Goal: Check status: Check status

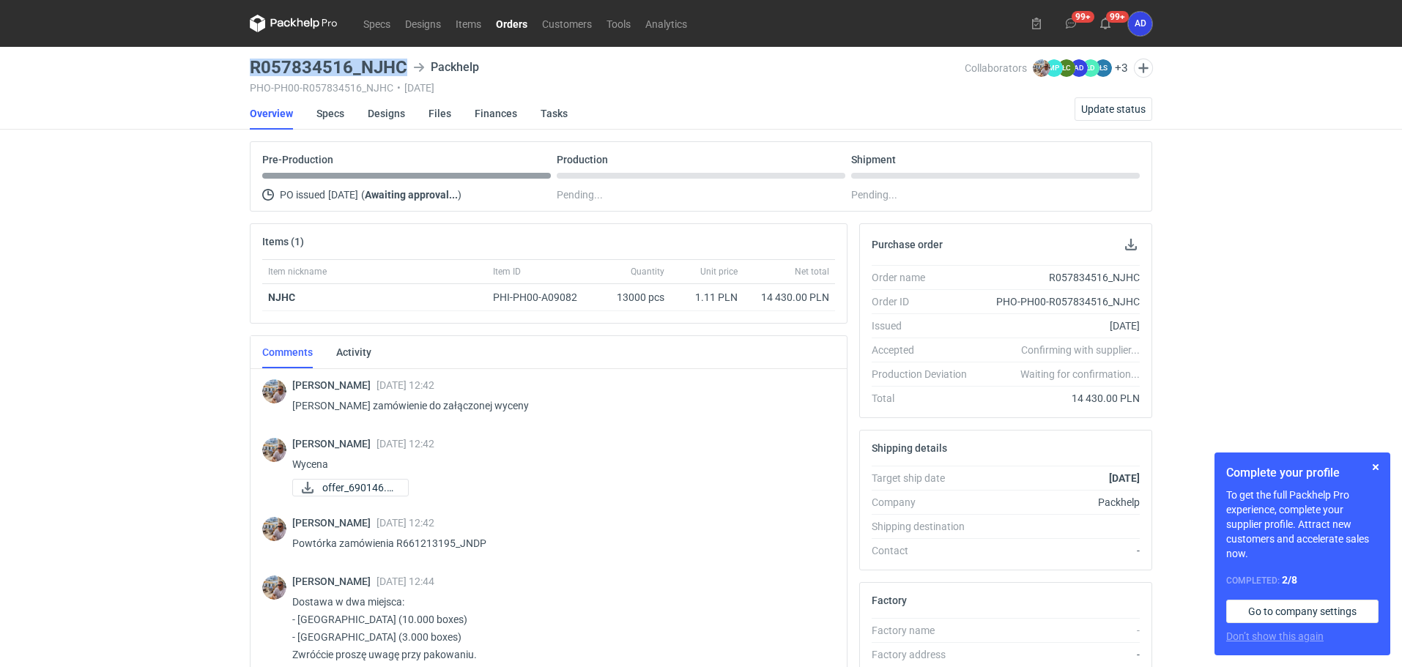
drag, startPoint x: 406, startPoint y: 68, endPoint x: 246, endPoint y: 70, distance: 159.7
click at [246, 70] on main "R057834516_NJHC Packhelp PHO-PH00-R057834516_NJHC • 16/09/2025 Collaborators Mi…" at bounding box center [701, 494] width 914 height 894
copy h3 "R057834516_NJHC"
click at [515, 18] on link "Orders" at bounding box center [512, 24] width 46 height 18
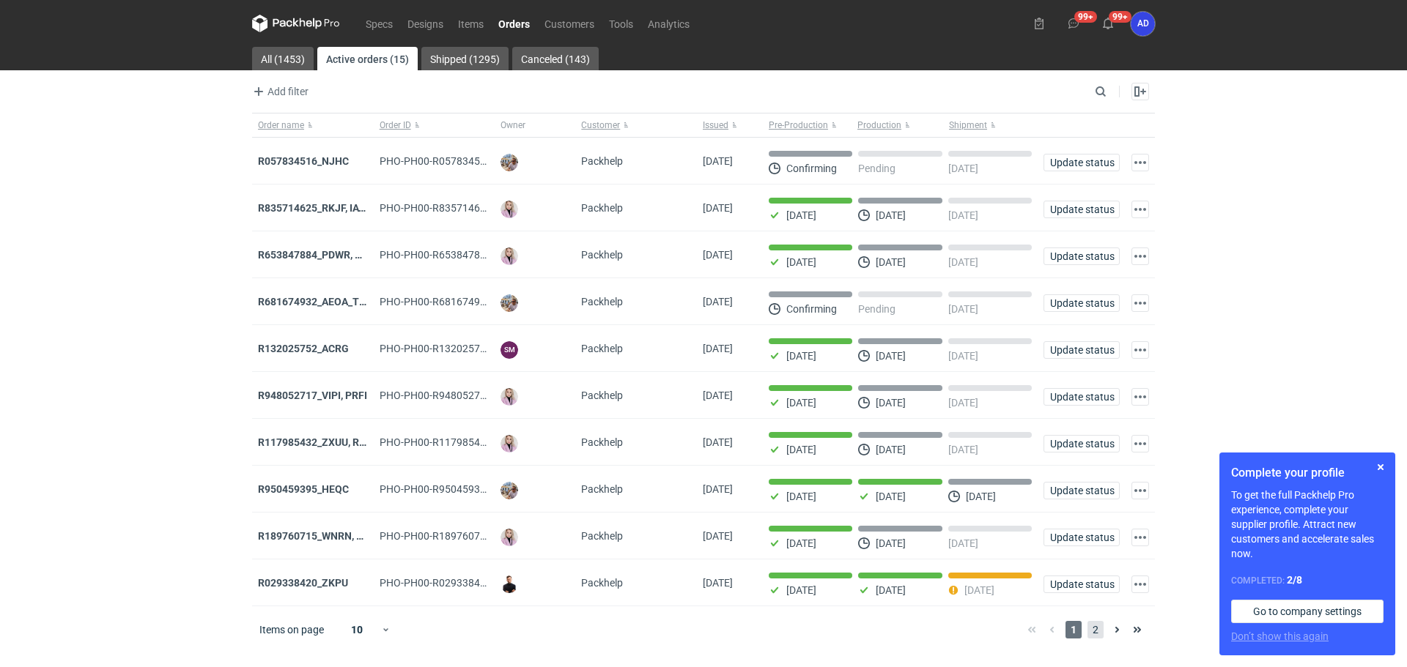
click at [1092, 639] on span "2" at bounding box center [1095, 630] width 16 height 18
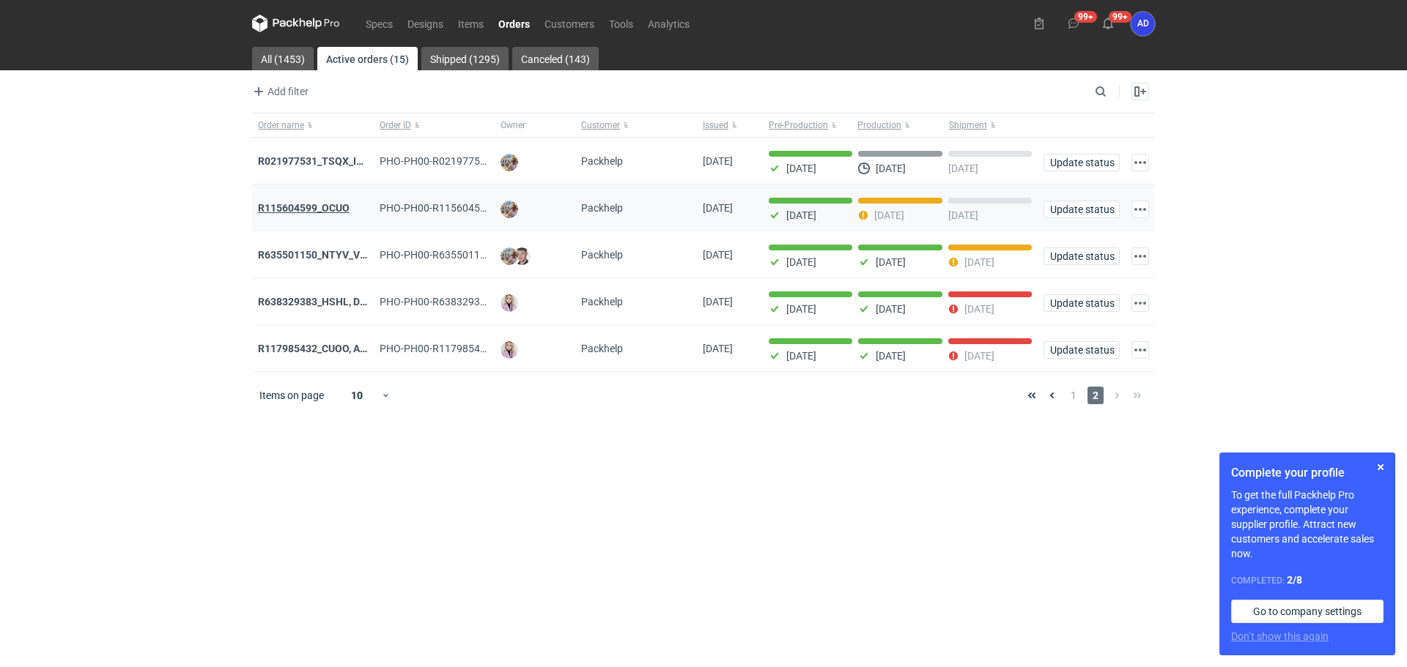
click at [342, 206] on strong "R115604599_OCUO" at bounding box center [304, 208] width 92 height 12
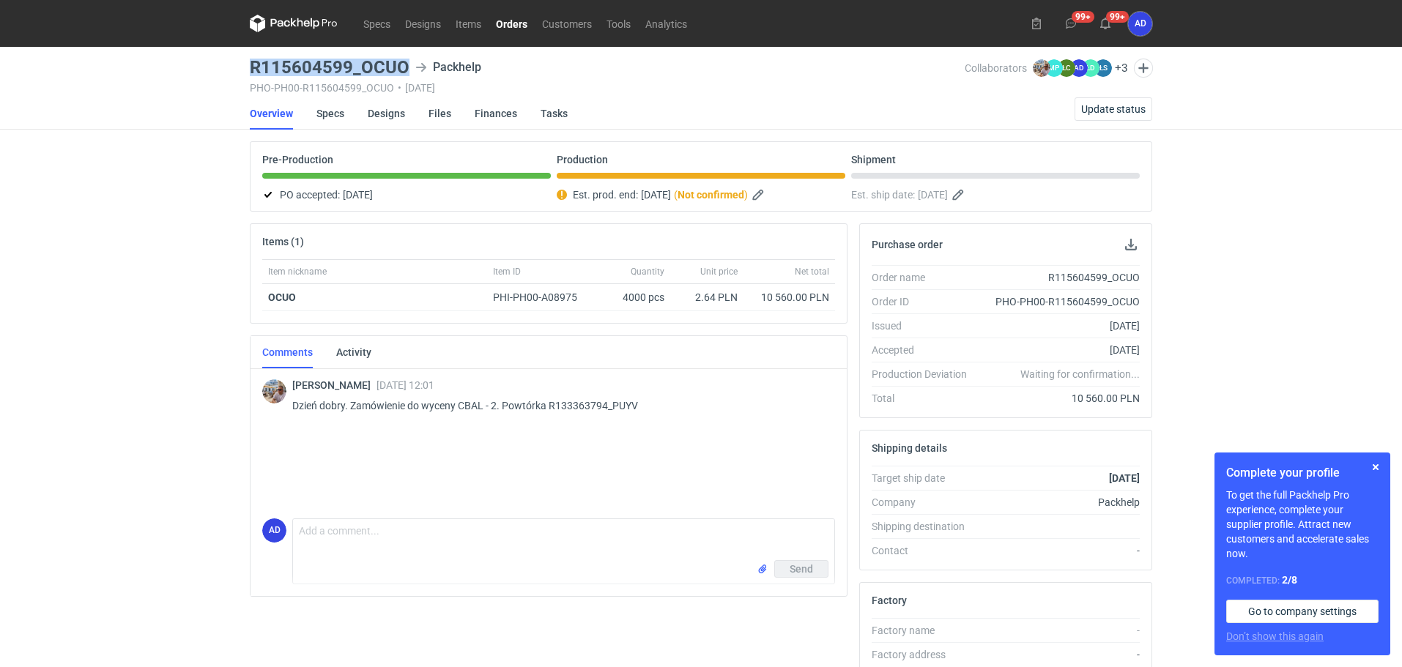
drag, startPoint x: 410, startPoint y: 65, endPoint x: 242, endPoint y: 62, distance: 167.8
click at [242, 62] on div "Specs Designs Items Orders Customers Tools Analytics 99+ 99+ AD Anita Dolczewsk…" at bounding box center [701, 333] width 1402 height 667
click at [509, 18] on link "Orders" at bounding box center [512, 24] width 46 height 18
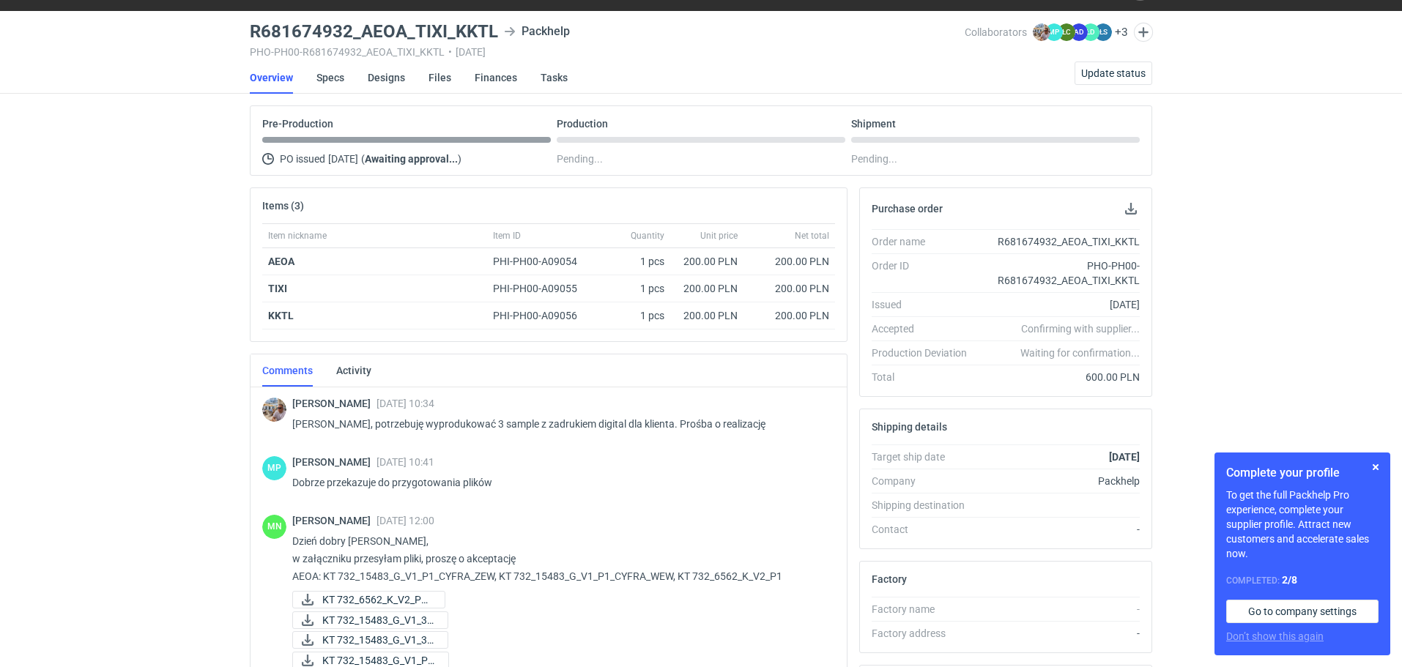
scroll to position [27, 0]
